Goal: Task Accomplishment & Management: Manage account settings

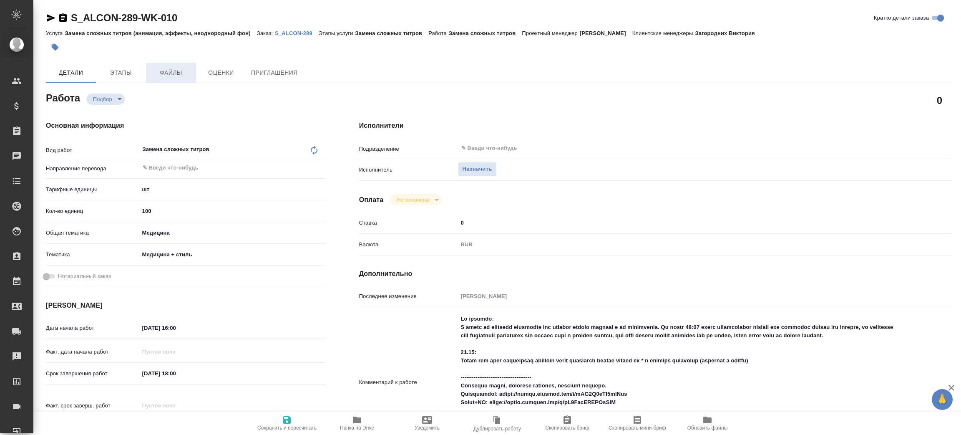
type textarea "x"
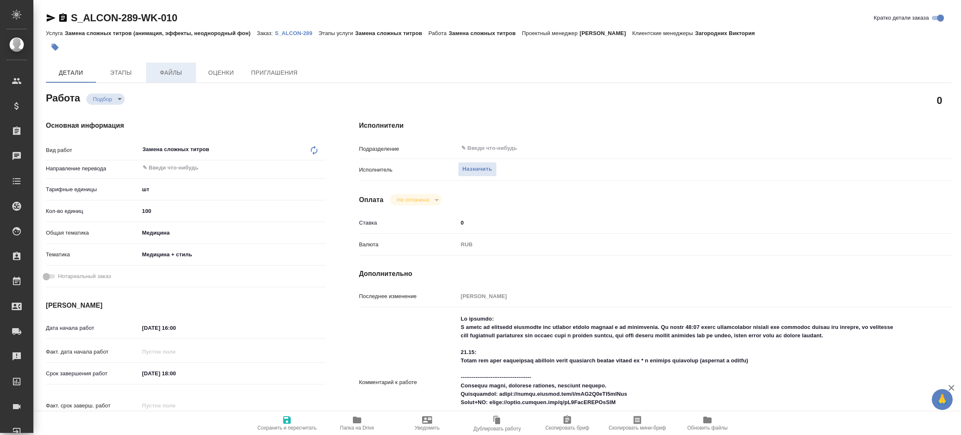
type textarea "x"
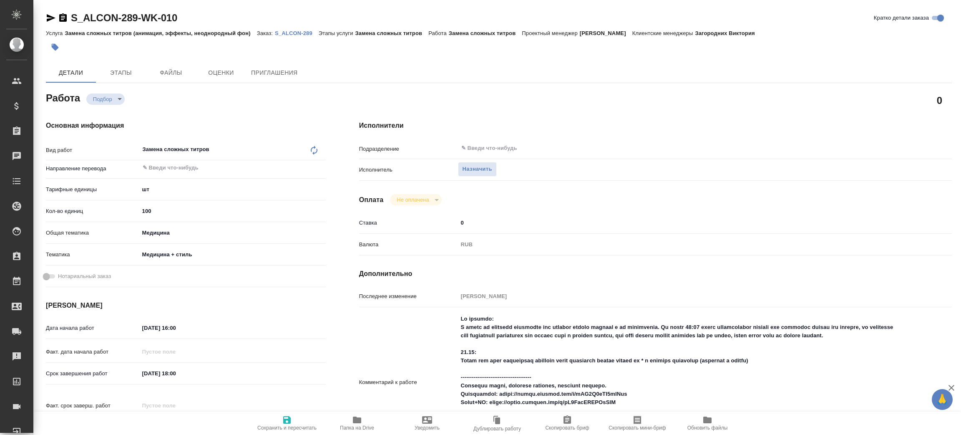
type textarea "x"
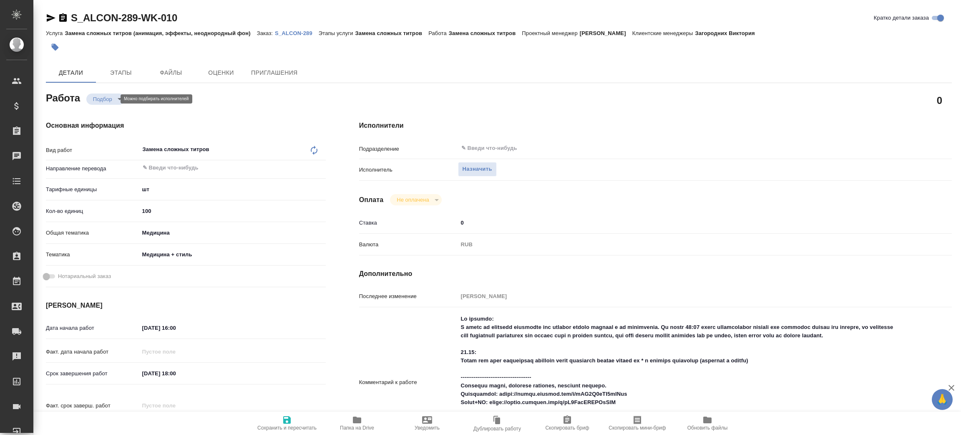
type textarea "x"
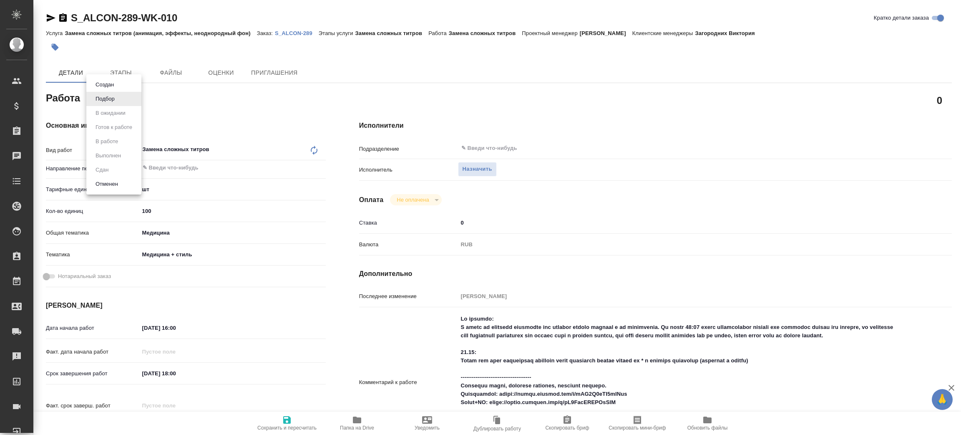
click at [111, 100] on body "🙏 .cls-1 fill:#fff; AWATERA [PERSON_NAME] Спецификации Заказы Чаты Todo Проекты…" at bounding box center [480, 217] width 961 height 435
type textarea "x"
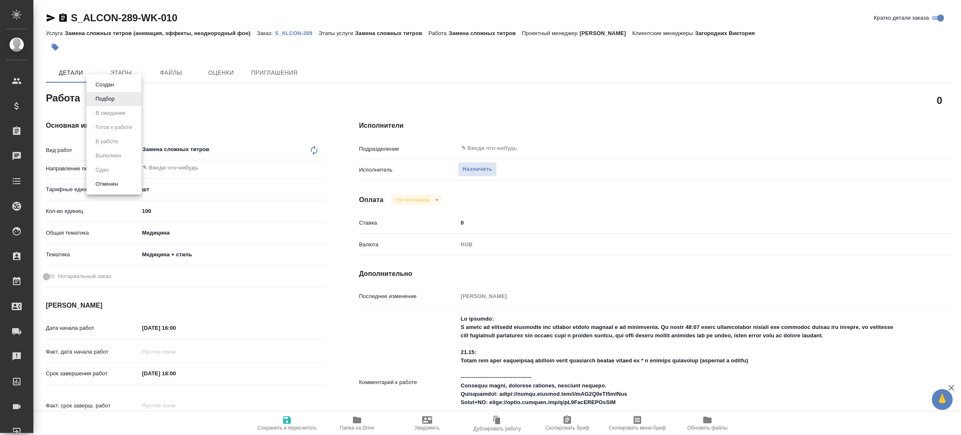
type textarea "x"
click at [250, 108] on div at bounding box center [480, 217] width 961 height 435
click at [512, 147] on input "text" at bounding box center [667, 148] width 412 height 10
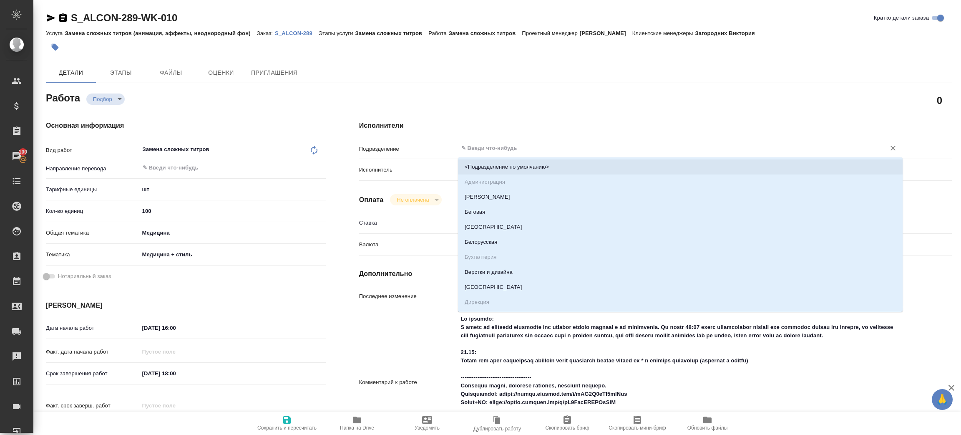
click at [504, 129] on h4 "Исполнители" at bounding box center [655, 126] width 593 height 10
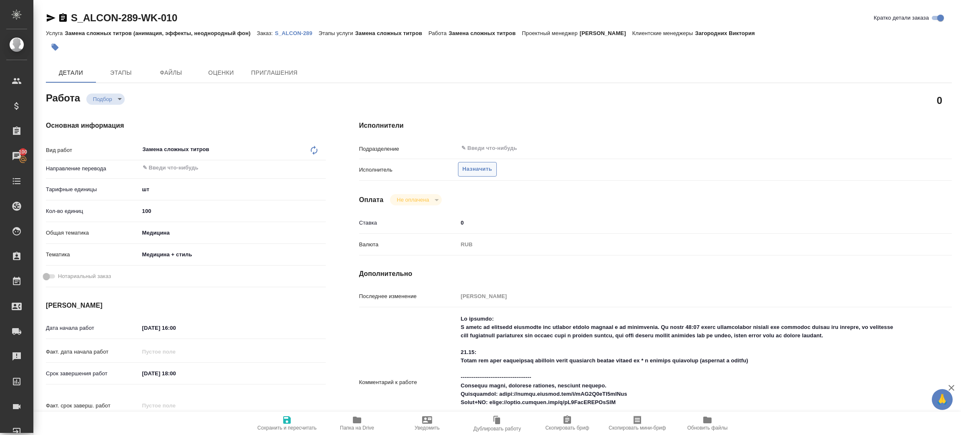
click at [482, 169] on span "Назначить" at bounding box center [478, 169] width 30 height 10
type textarea "x"
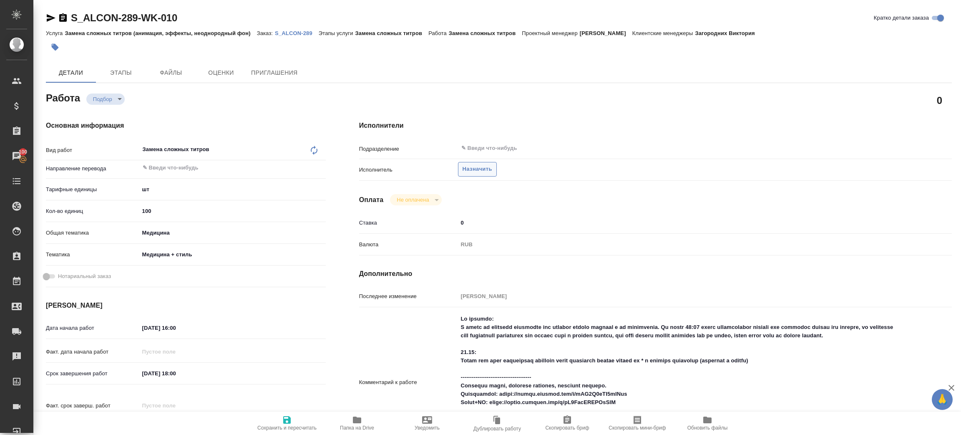
type textarea "x"
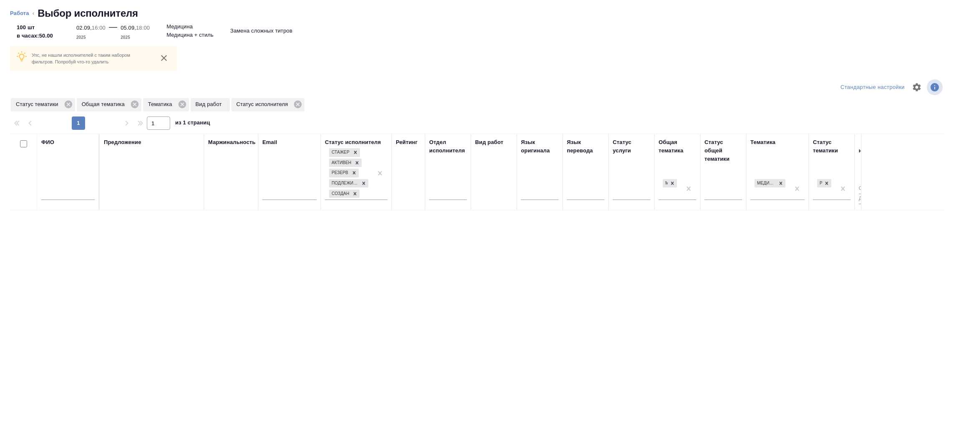
click at [69, 196] on input "text" at bounding box center [67, 194] width 53 height 10
type input "[PERSON_NAME]"
click at [136, 105] on icon at bounding box center [134, 104] width 9 height 9
click at [784, 183] on div at bounding box center [780, 183] width 9 height 9
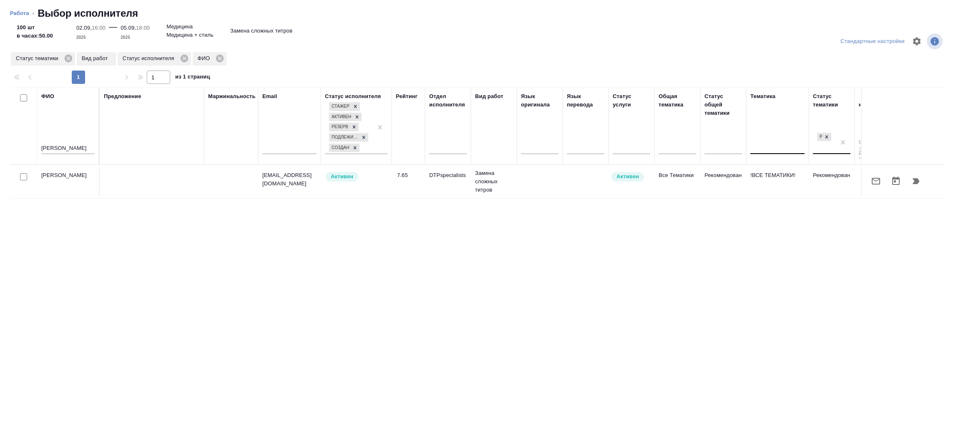
click at [826, 181] on td "Рекомендован" at bounding box center [832, 181] width 46 height 29
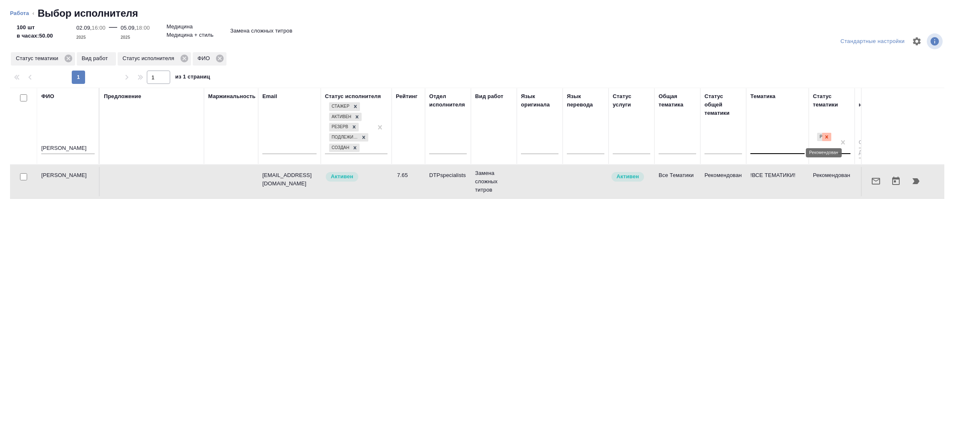
click at [829, 139] on icon at bounding box center [827, 137] width 6 height 6
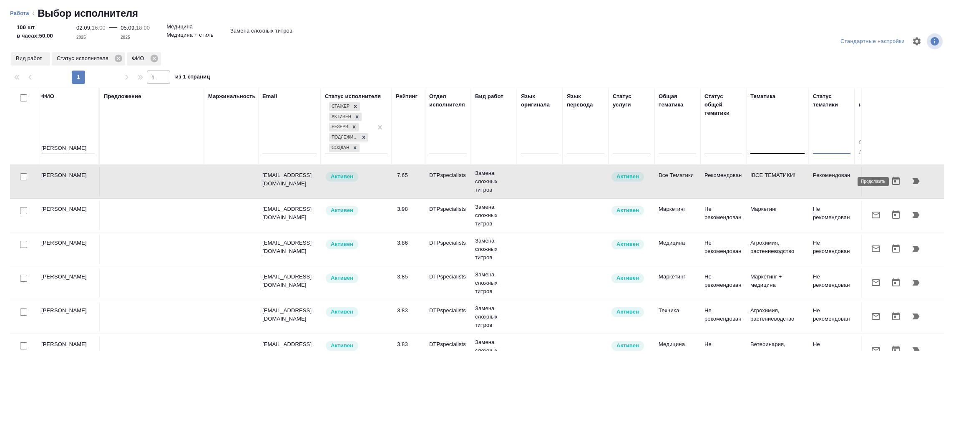
click at [913, 179] on icon "button" at bounding box center [916, 181] width 7 height 6
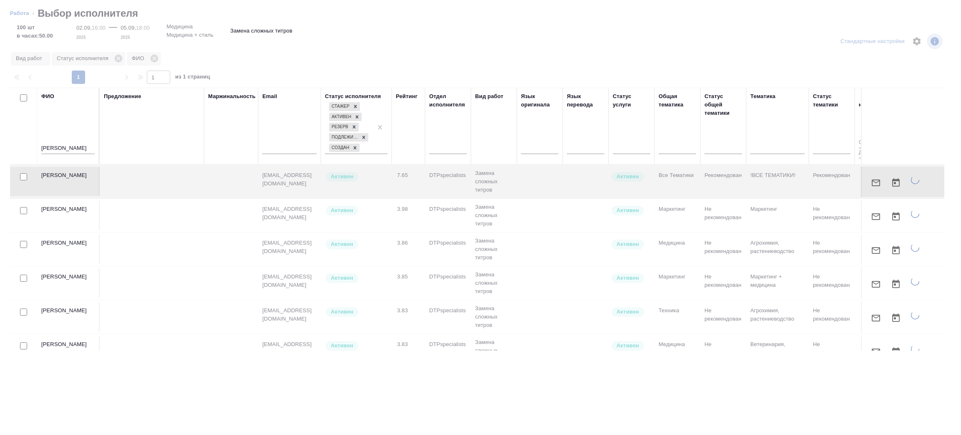
type textarea "x"
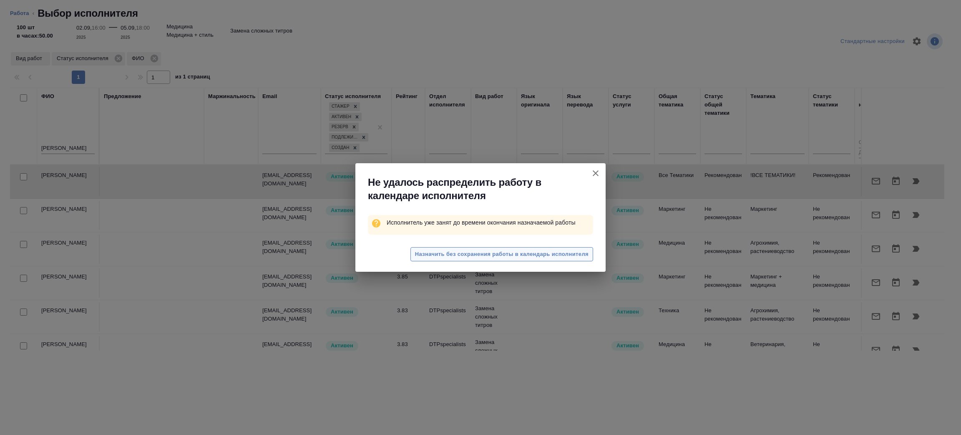
click at [505, 249] on button "Назначить без сохранения работы в календарь исполнителя" at bounding box center [502, 254] width 183 height 15
type textarea "x"
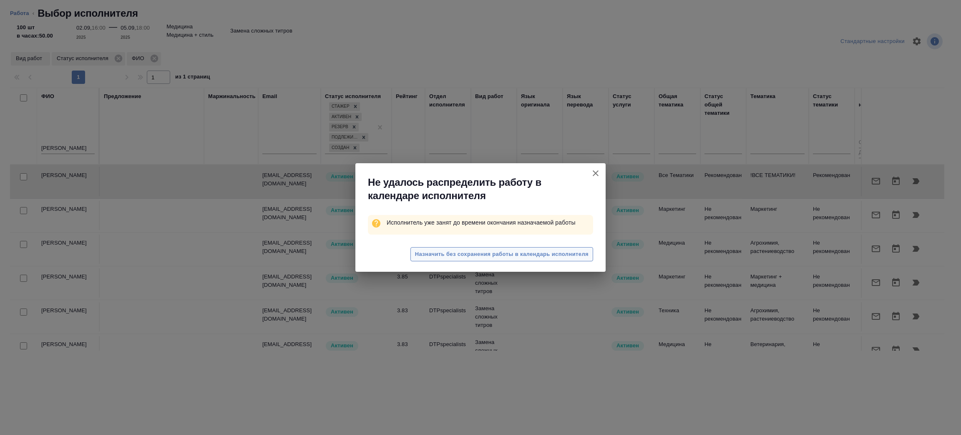
type textarea "x"
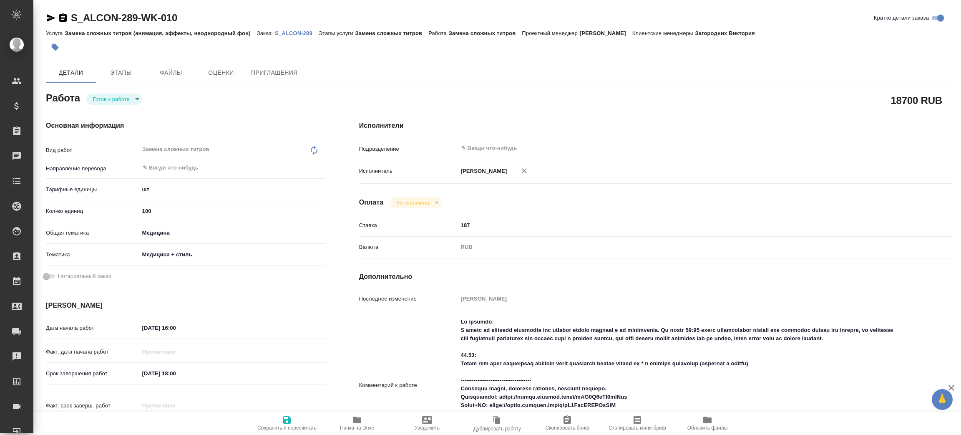
type textarea "x"
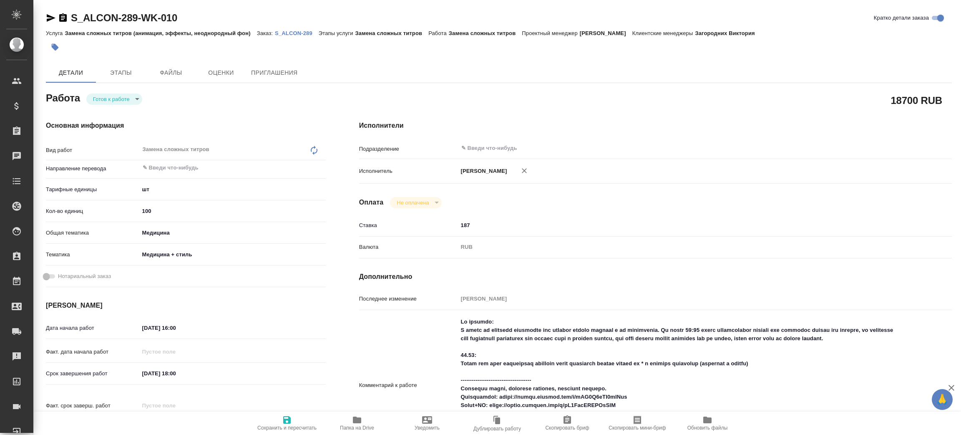
type textarea "x"
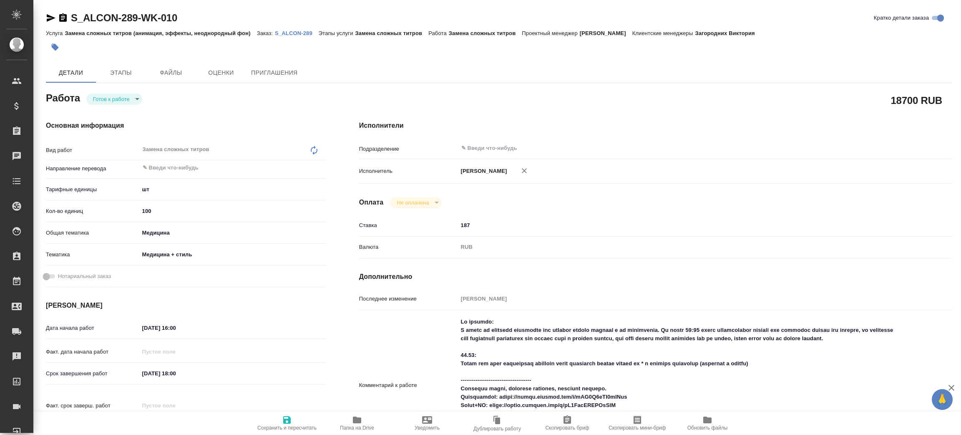
type textarea "x"
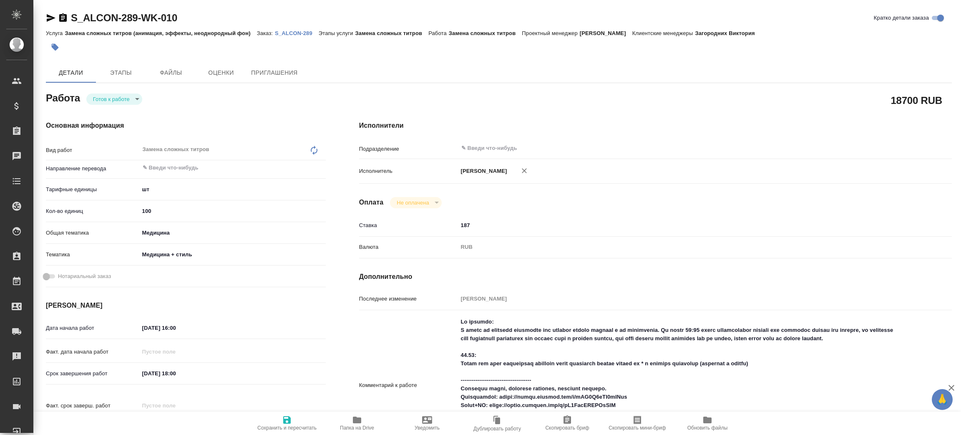
type textarea "x"
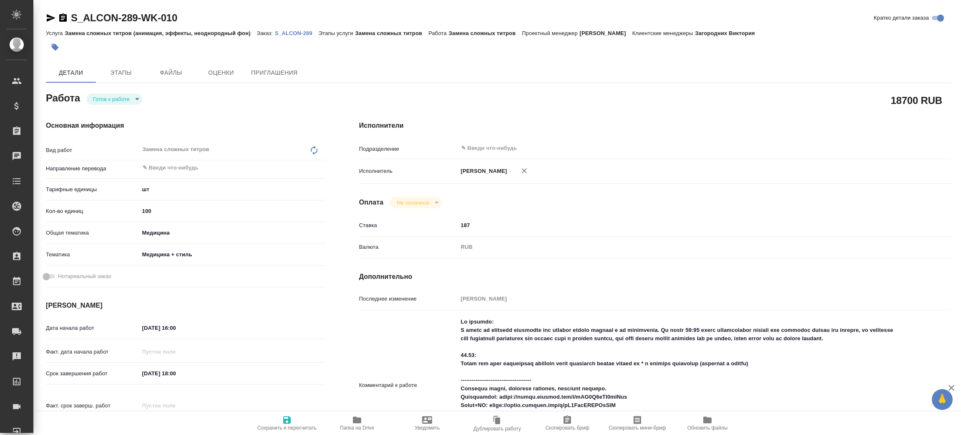
type textarea "x"
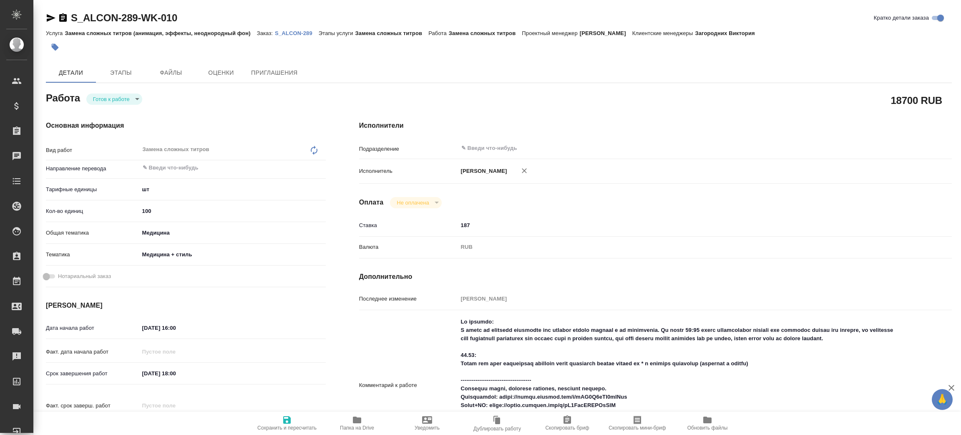
click at [119, 100] on body "🙏 .cls-1 fill:#fff; AWATERA Zenkov Aleksei Клиенты Спецификации Заказы Чаты Tod…" at bounding box center [480, 217] width 961 height 435
click at [126, 111] on li "В работе" at bounding box center [114, 113] width 56 height 14
type textarea "x"
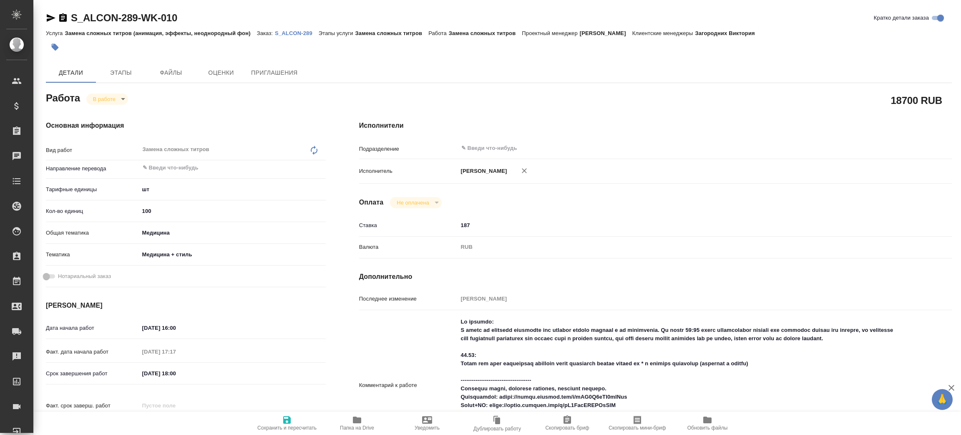
type textarea "x"
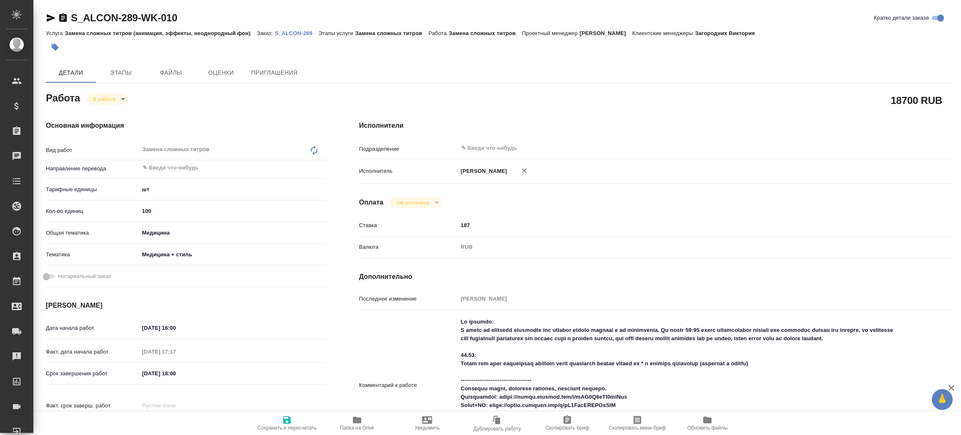
type textarea "x"
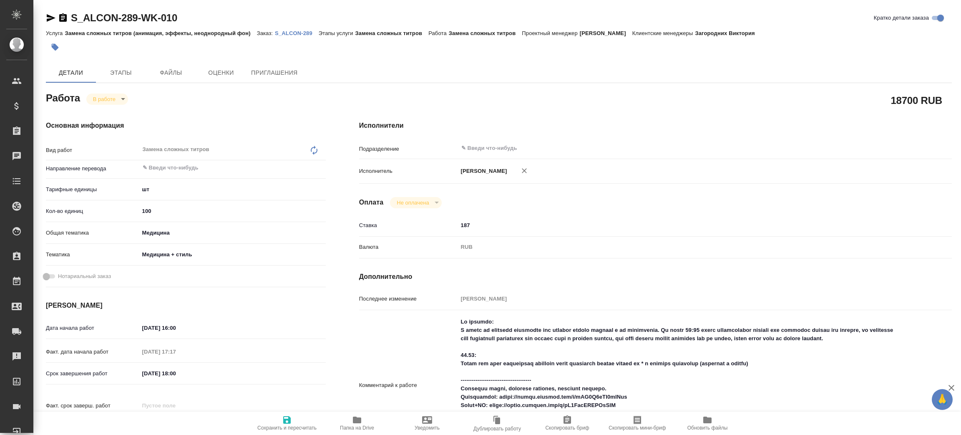
type textarea "x"
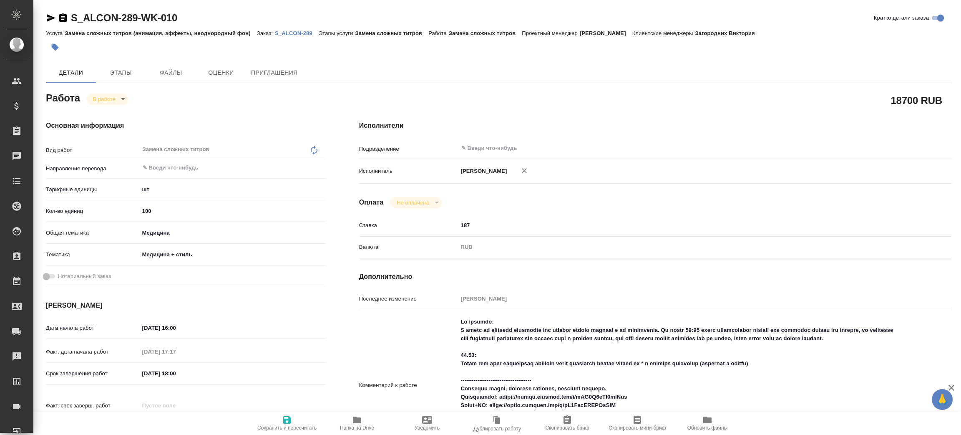
type textarea "x"
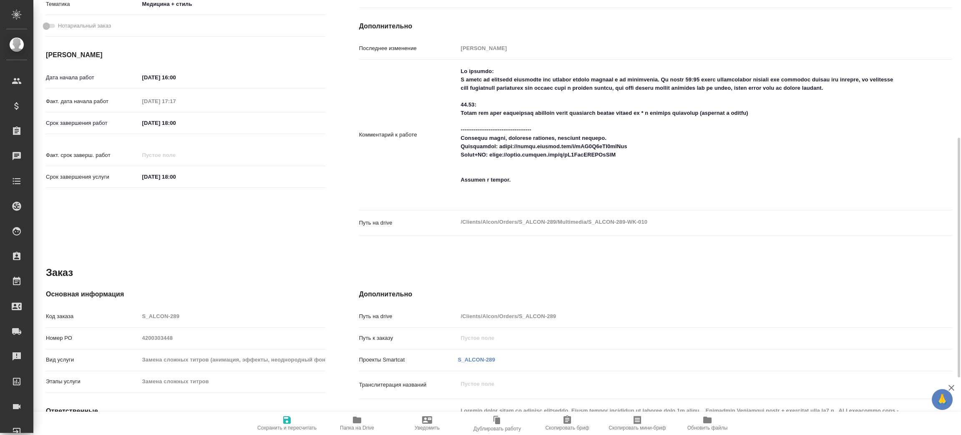
type textarea "x"
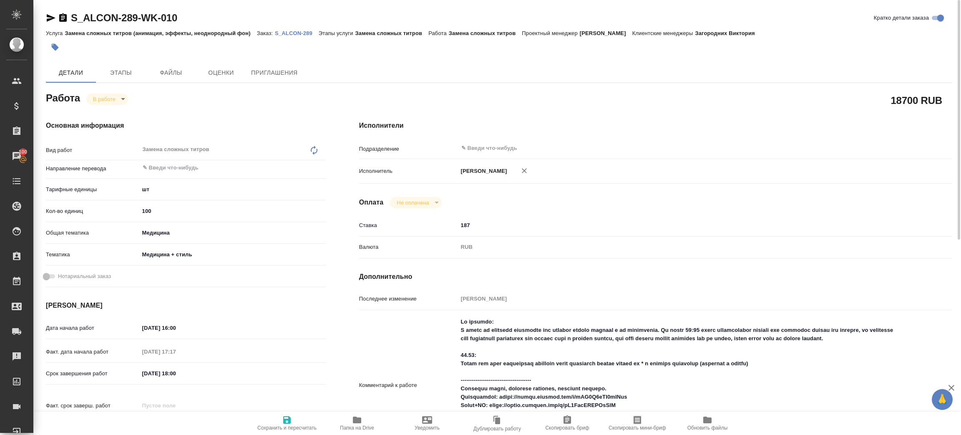
click at [288, 31] on p "S_ALCON-289" at bounding box center [297, 33] width 44 height 6
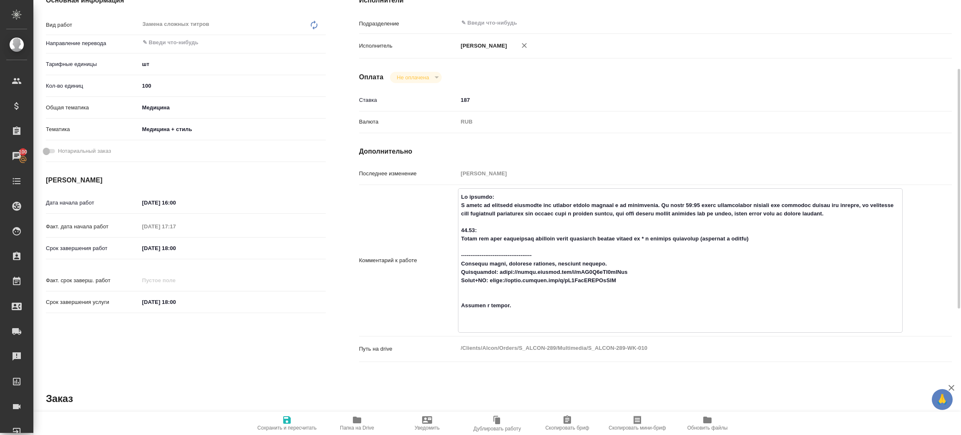
drag, startPoint x: 504, startPoint y: 278, endPoint x: 699, endPoint y: 246, distance: 197.8
click at [664, 278] on textarea at bounding box center [681, 259] width 444 height 139
drag, startPoint x: 492, startPoint y: 290, endPoint x: 638, endPoint y: 289, distance: 145.2
click at [638, 289] on textarea at bounding box center [681, 259] width 444 height 139
click at [461, 205] on textarea at bounding box center [681, 259] width 444 height 139
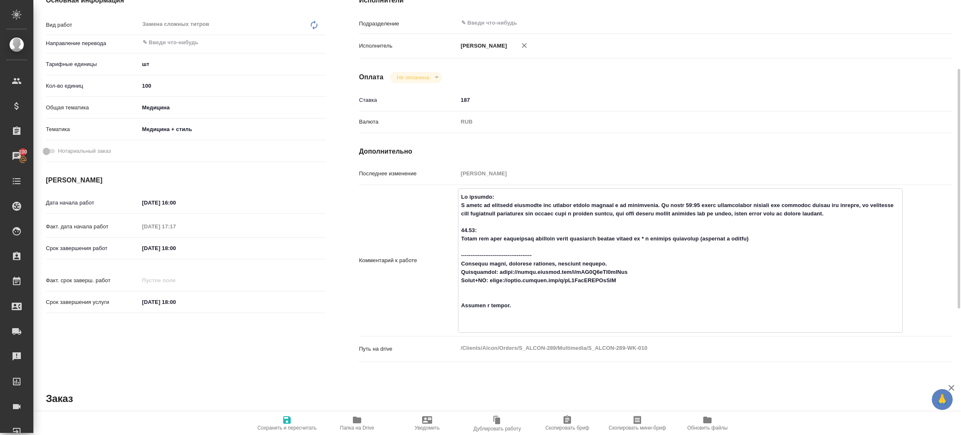
drag, startPoint x: 462, startPoint y: 246, endPoint x: 798, endPoint y: 244, distance: 335.9
click at [798, 244] on textarea at bounding box center [681, 259] width 444 height 139
type textarea "x"
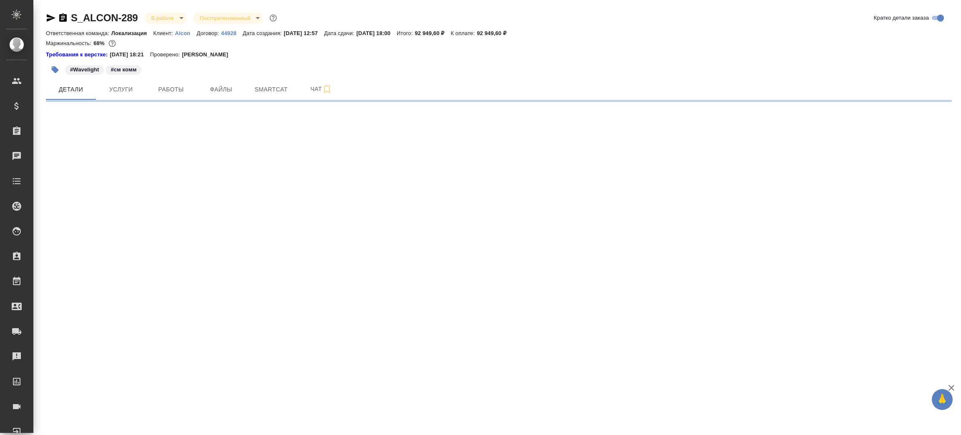
select select "RU"
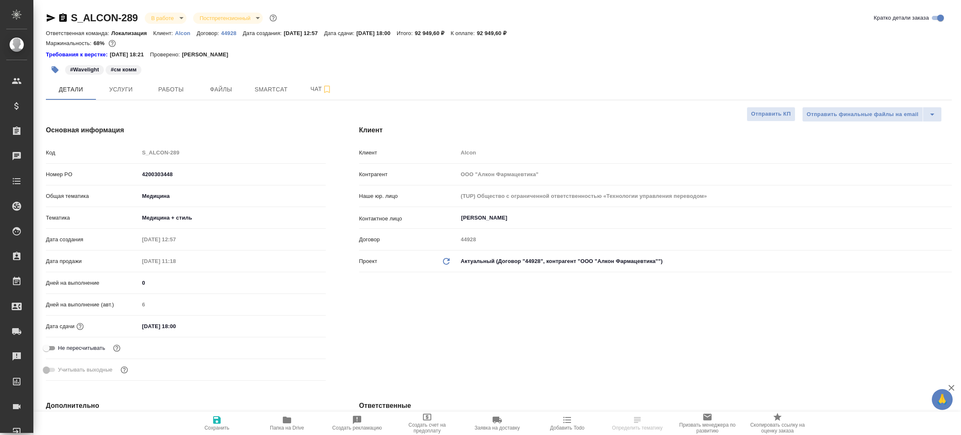
type textarea "x"
drag, startPoint x: 63, startPoint y: 16, endPoint x: 63, endPoint y: 2, distance: 13.8
click at [62, 16] on icon "button" at bounding box center [63, 18] width 10 height 10
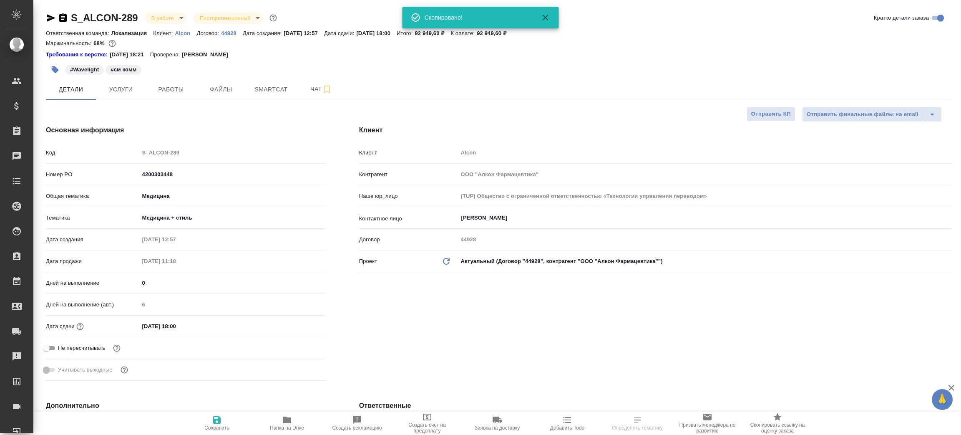
type textarea "x"
select select "RU"
type textarea "x"
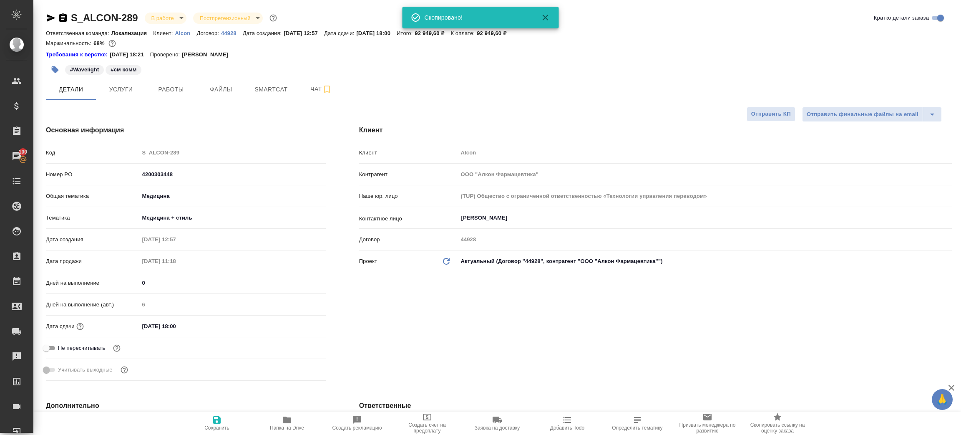
type textarea "x"
